Goal: Information Seeking & Learning: Learn about a topic

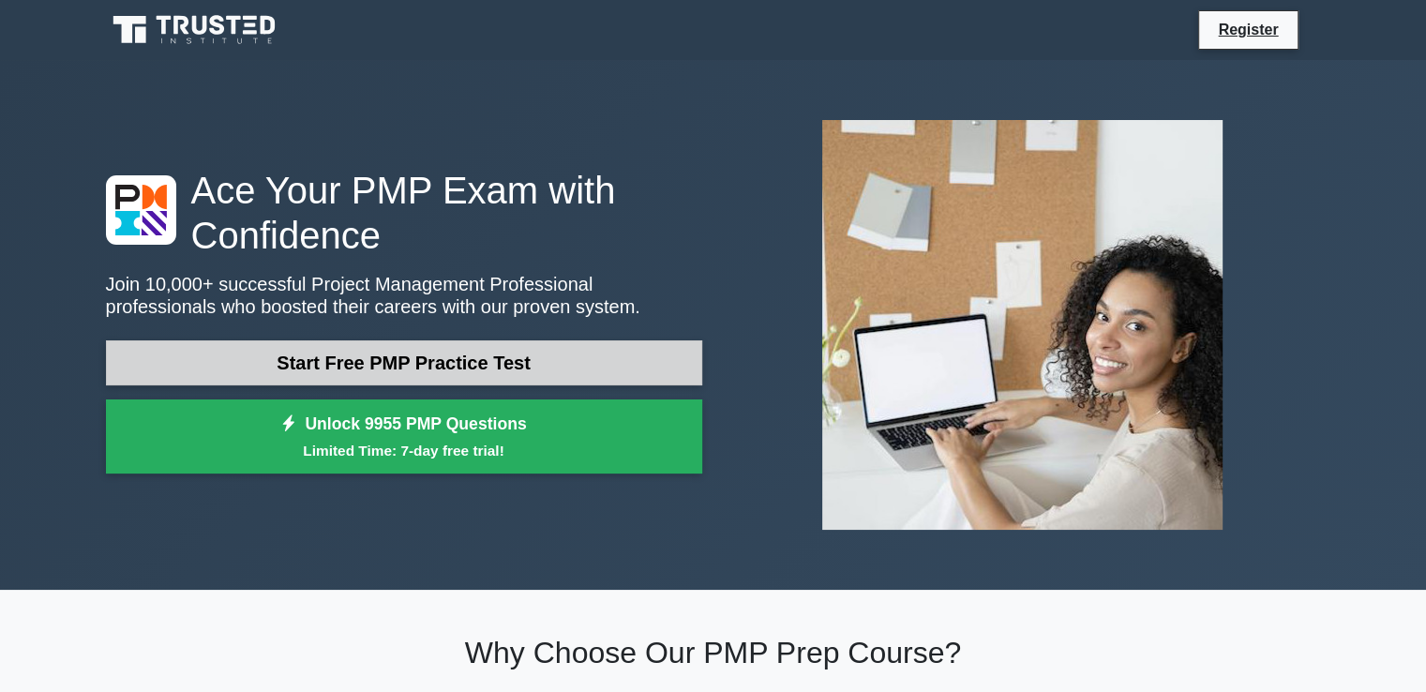
click at [584, 361] on link "Start Free PMP Practice Test" at bounding box center [404, 362] width 596 height 45
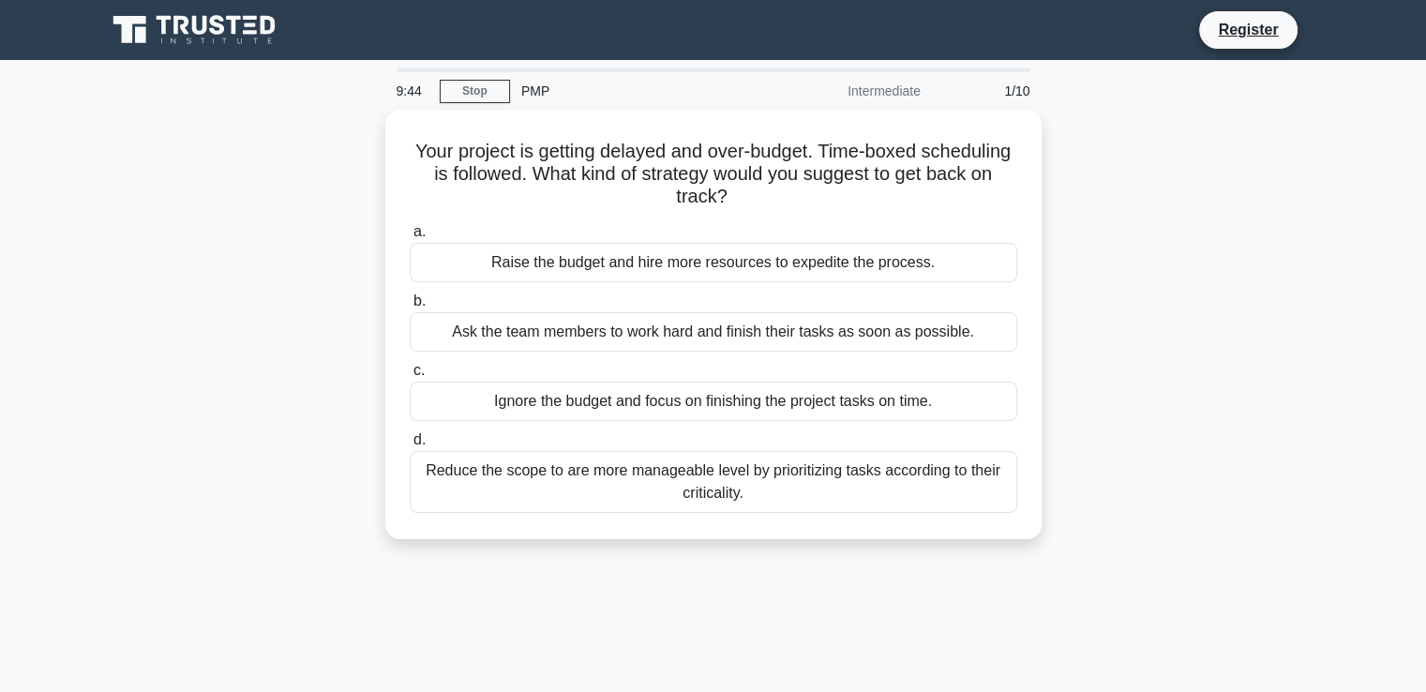
drag, startPoint x: 1178, startPoint y: 200, endPoint x: 1153, endPoint y: 104, distance: 98.7
click at [1153, 104] on div "9:44 Stop PMP Intermediate 1/10 Your project is getting delayed and over-budget…" at bounding box center [714, 537] width 1238 height 938
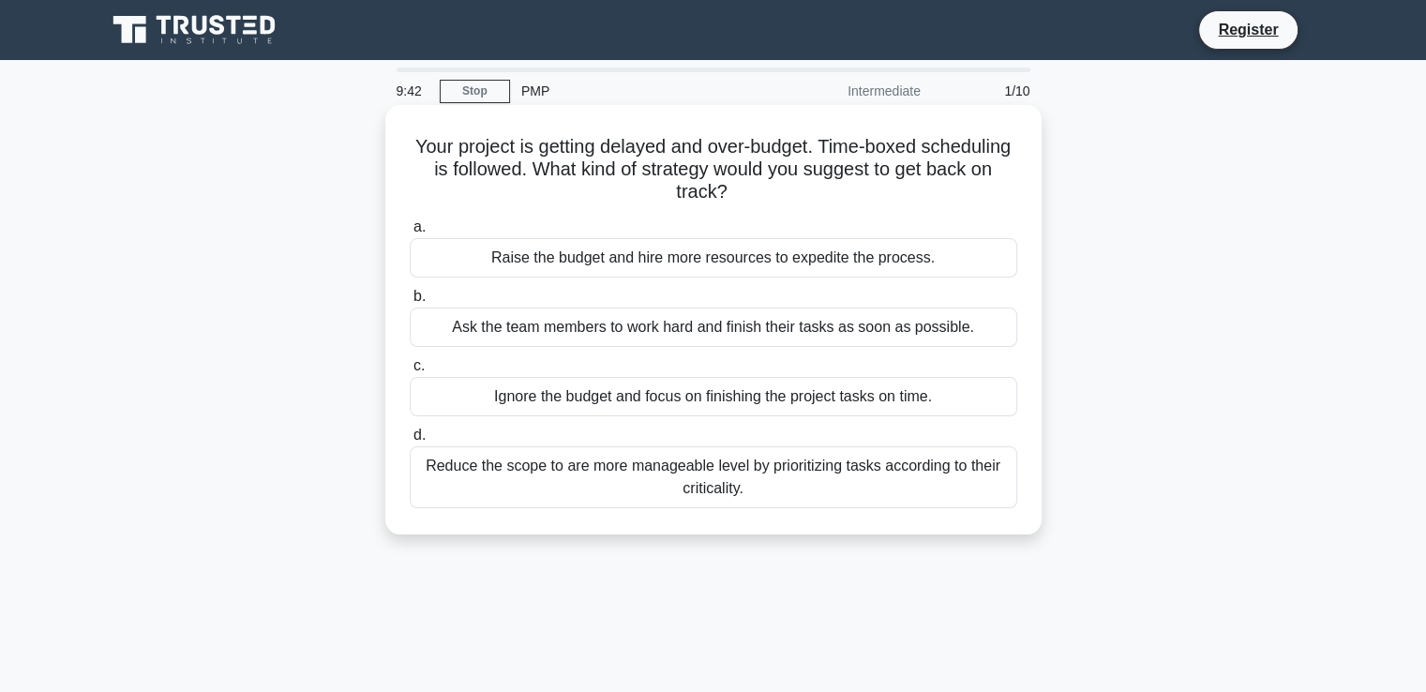
drag, startPoint x: 383, startPoint y: 143, endPoint x: 899, endPoint y: 528, distance: 643.1
click at [899, 528] on div "Your project is getting delayed and over-budget. Time-boxed scheduling is follo…" at bounding box center [714, 336] width 1238 height 452
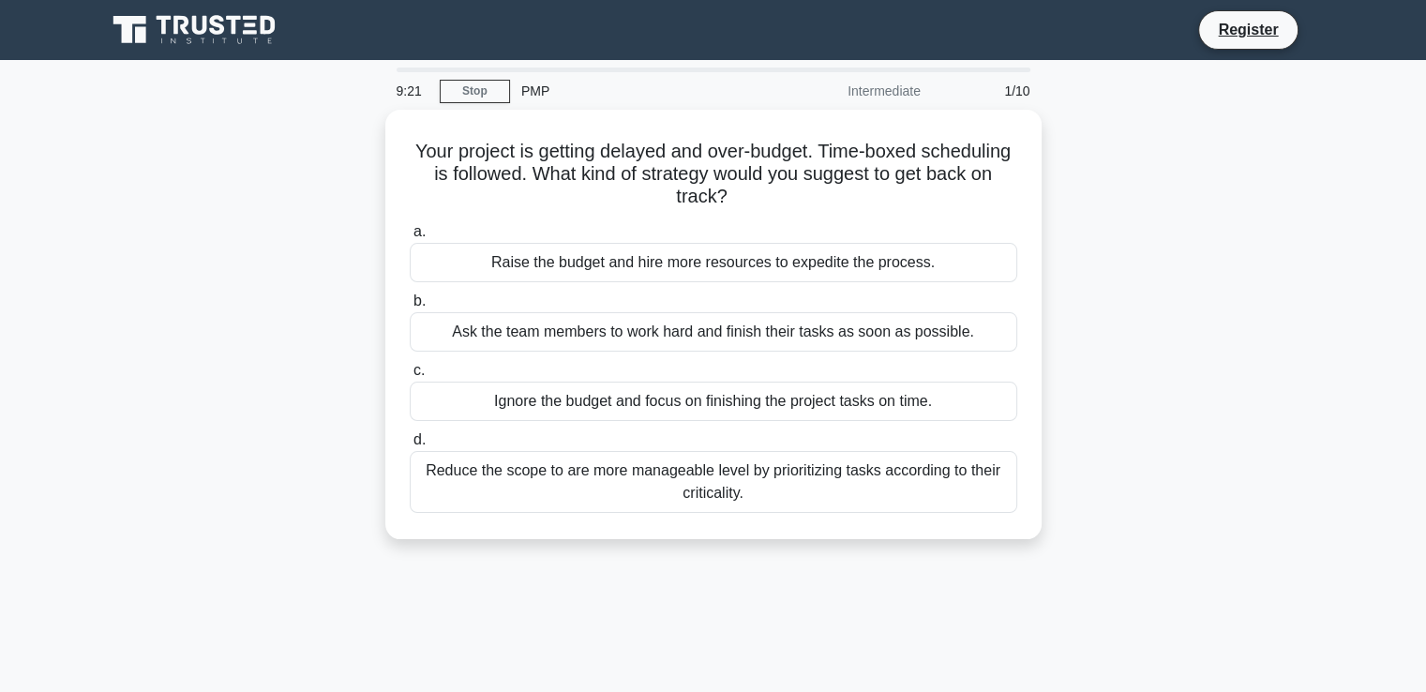
click at [1227, 235] on div "Your project is getting delayed and over-budget. Time-boxed scheduling is follo…" at bounding box center [714, 336] width 1238 height 452
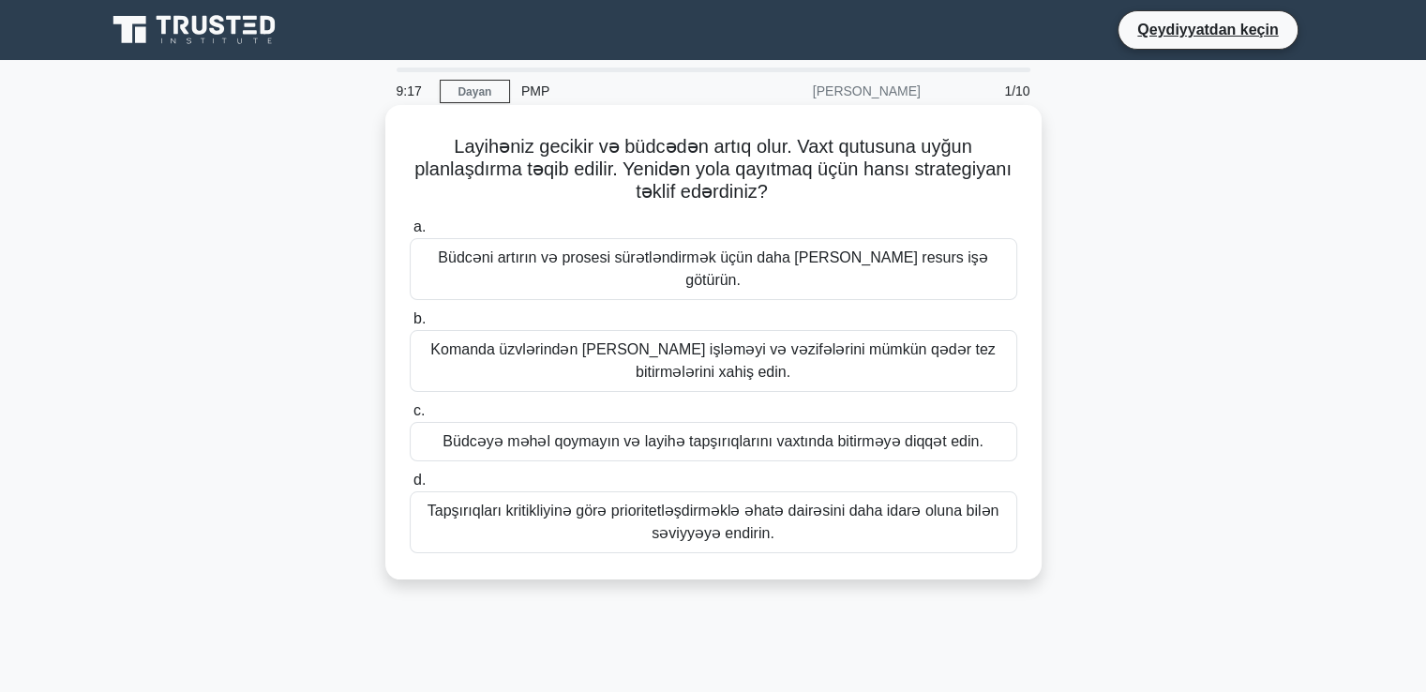
drag, startPoint x: 451, startPoint y: 140, endPoint x: 968, endPoint y: 518, distance: 640.8
click at [968, 518] on div "Layihəniz gecikir və büdcədən artıq olur. Vaxt qutusuna uyğun planlaşdırma təqi…" at bounding box center [713, 342] width 641 height 459
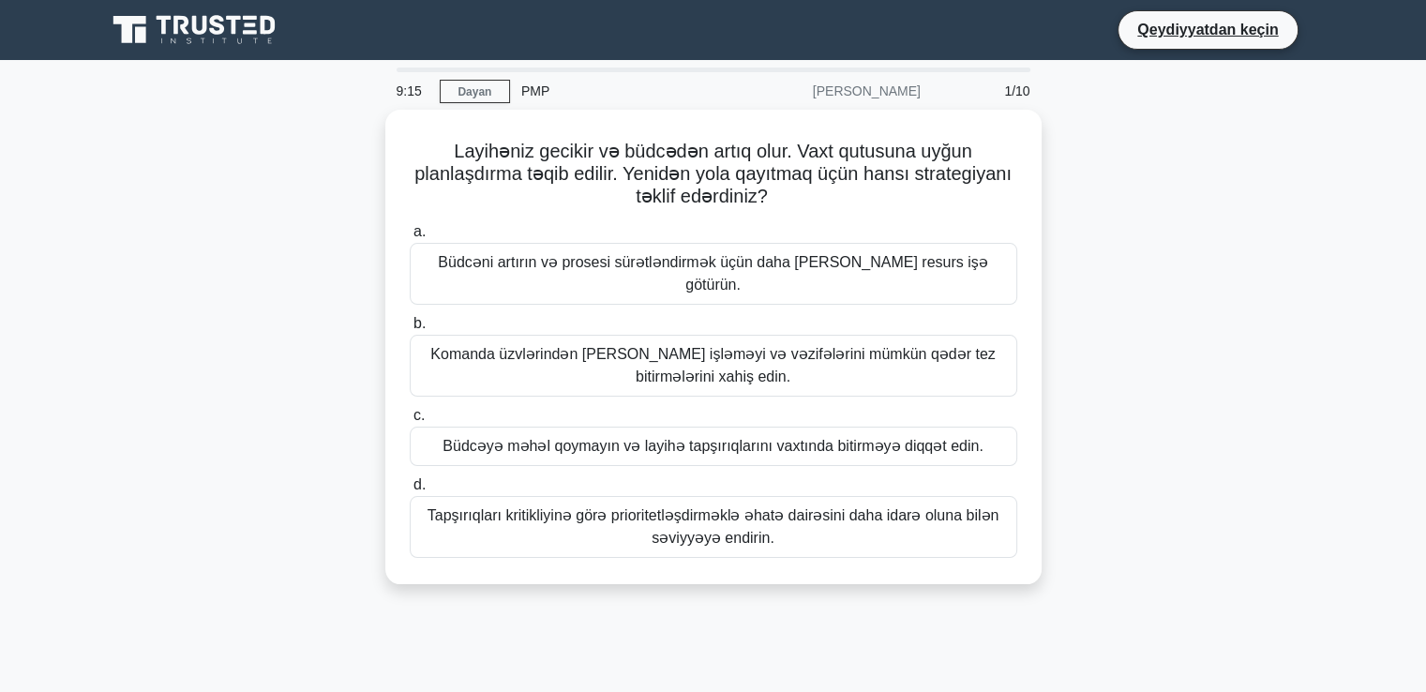
click at [1092, 405] on div "Layihəniz gecikir və büdcədən artıq olur. Vaxt qutusuna uyğun planlaşdırma təqi…" at bounding box center [714, 358] width 1238 height 497
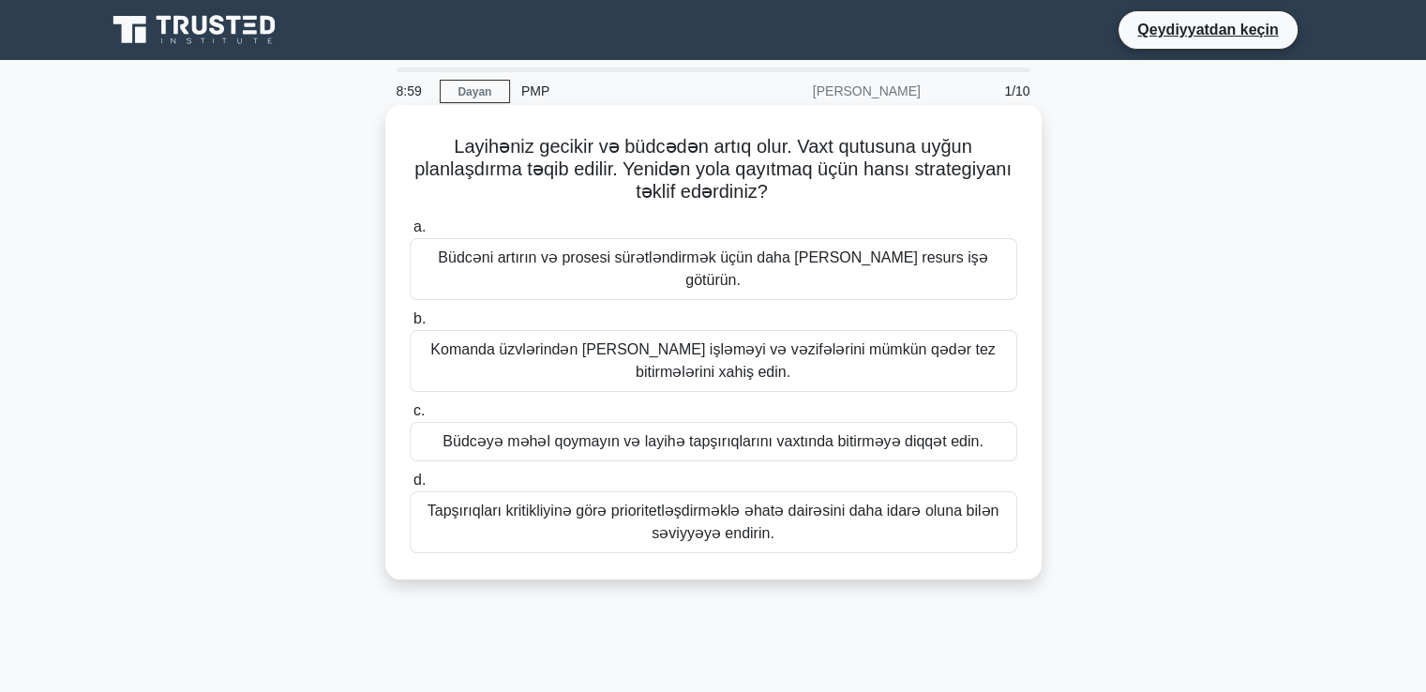
click at [647, 503] on font "Tapşırıqları kritikliyinə görə prioritetləşdirməklə əhatə dairəsini daha idarə …" at bounding box center [714, 522] width 572 height 38
click at [410, 487] on input "d. Tapşırıqları kritikliyinə görə prioritetləşdirməklə əhatə dairəsini daha ida…" at bounding box center [410, 480] width 0 height 12
